Goal: Task Accomplishment & Management: Manage account settings

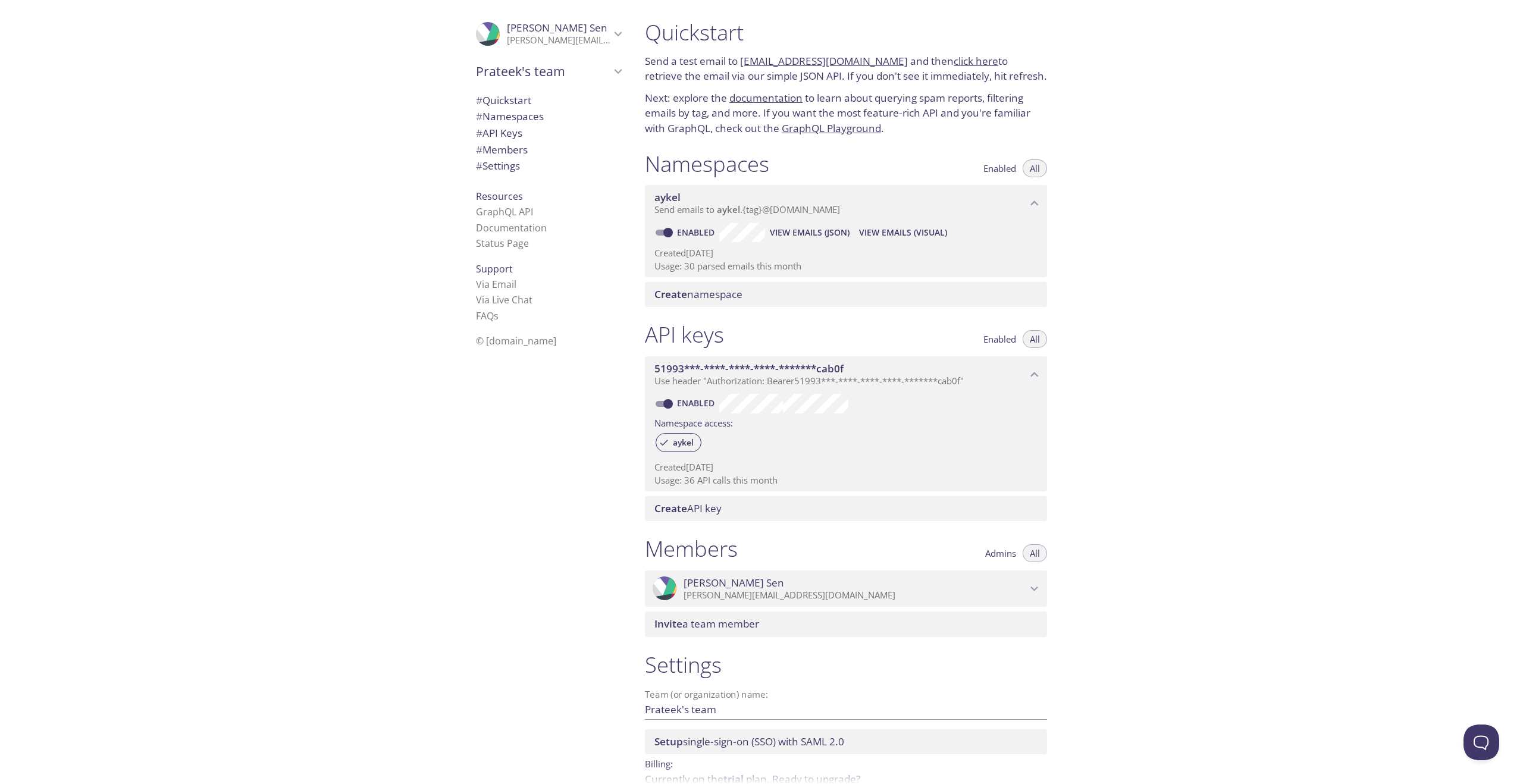
scroll to position [62, 0]
click at [955, 63] on link "click here" at bounding box center [976, 60] width 44 height 13
click at [247, 170] on div ".cls-1 { fill: #6d5ca8; } .cls-2 { fill: #3fc191; } .cls-3 { fill: #3b4752; } .…" at bounding box center [318, 392] width 636 height 784
click at [962, 61] on link "click here" at bounding box center [976, 60] width 44 height 13
